Goal: Find specific page/section: Find specific page/section

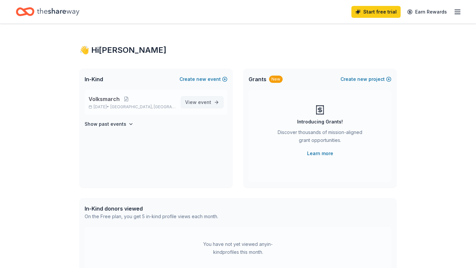
click at [210, 105] on span "View event" at bounding box center [198, 103] width 26 height 8
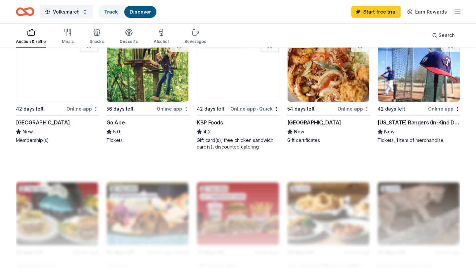
scroll to position [470, 0]
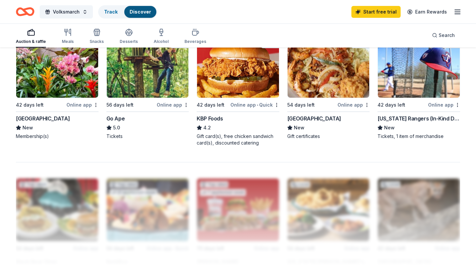
click at [412, 118] on div "[US_STATE] Rangers (In-Kind Donation)" at bounding box center [419, 119] width 83 height 8
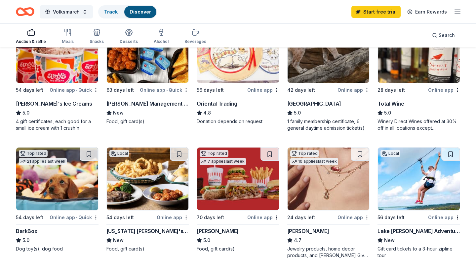
scroll to position [0, 0]
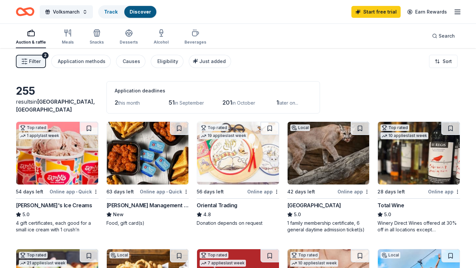
click at [129, 103] on span "this month" at bounding box center [129, 103] width 22 height 6
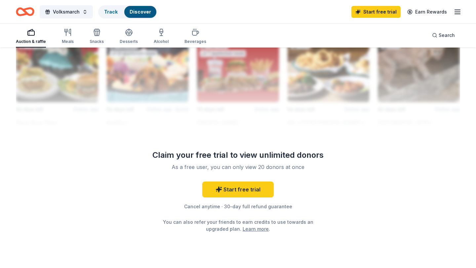
scroll to position [610, 0]
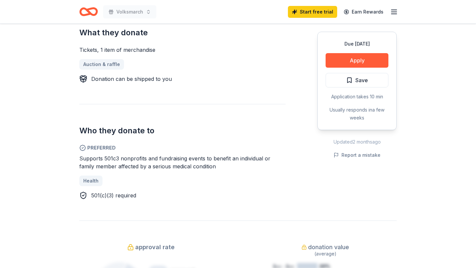
scroll to position [294, 0]
